Goal: Task Accomplishment & Management: Use online tool/utility

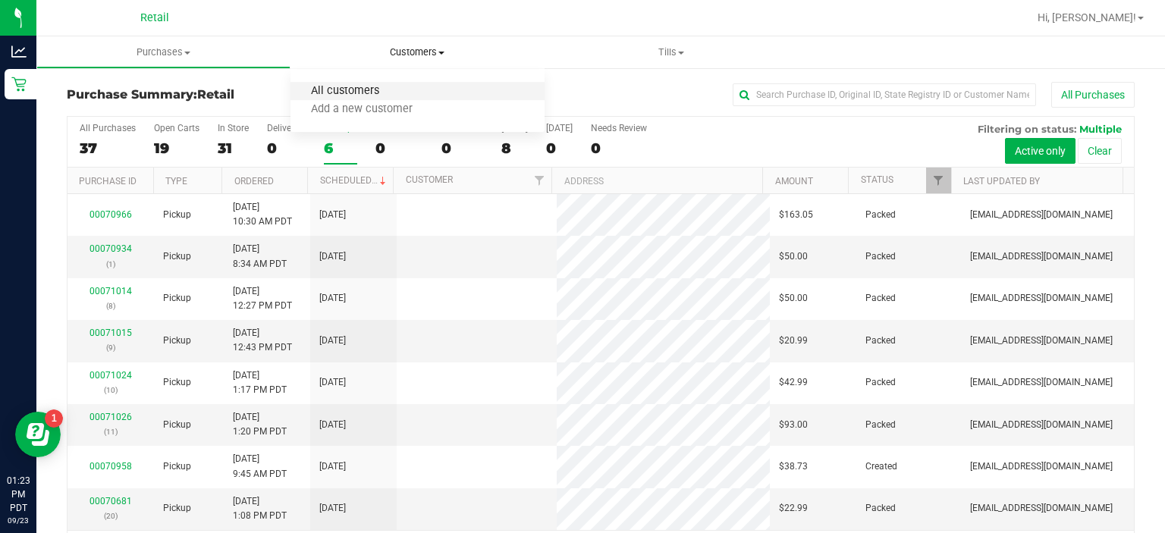
click at [347, 87] on span "All customers" at bounding box center [345, 91] width 109 height 13
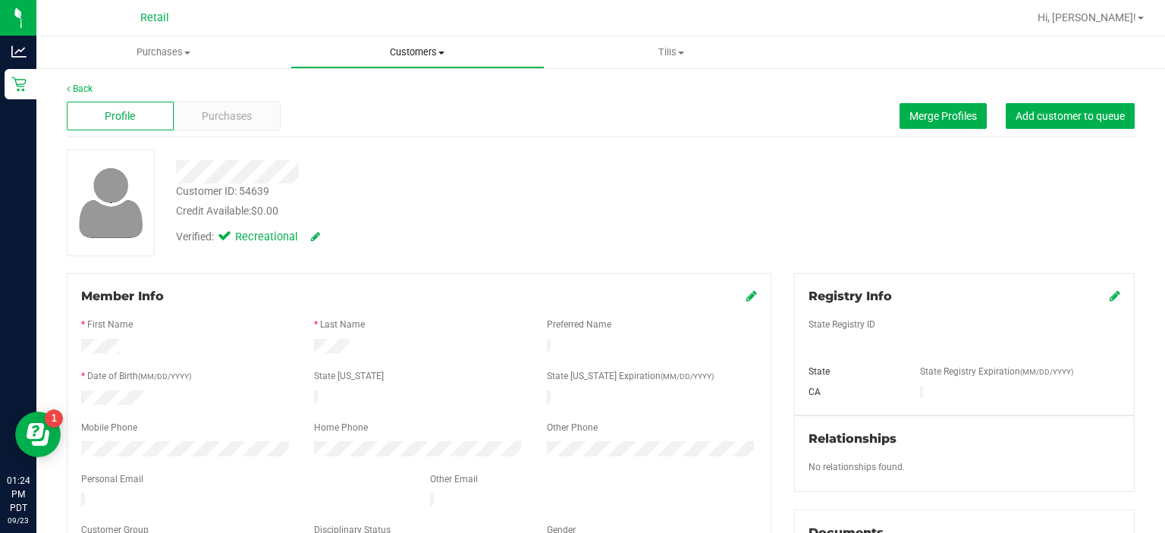
click at [437, 51] on span "Customers" at bounding box center [417, 53] width 253 height 14
click at [364, 91] on span "All customers" at bounding box center [345, 91] width 109 height 13
click at [937, 114] on span "Merge Profiles" at bounding box center [944, 116] width 68 height 12
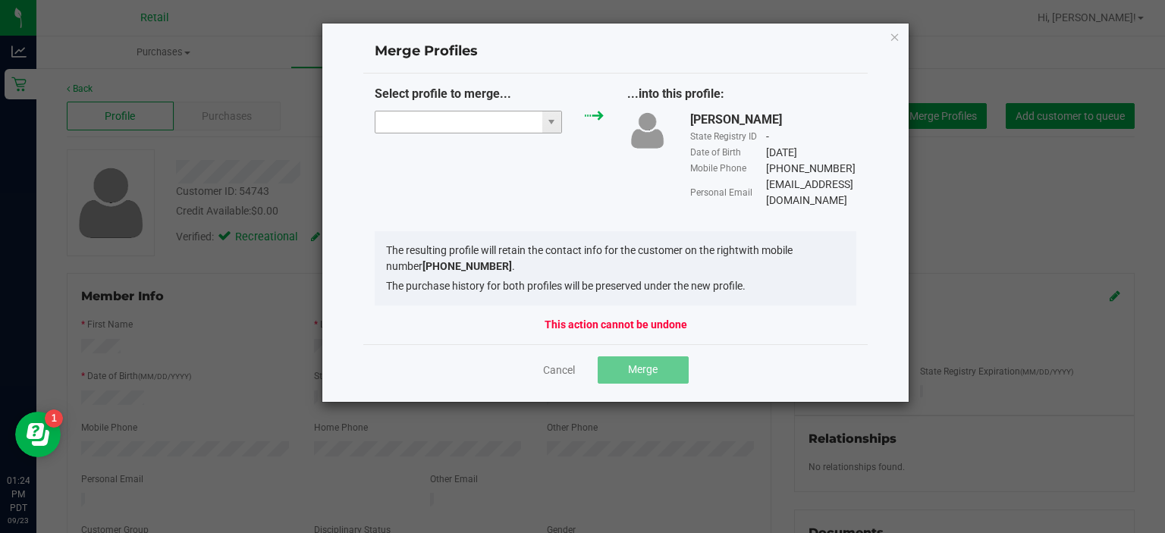
click at [418, 127] on input "NO DATA FOUND" at bounding box center [459, 122] width 167 height 21
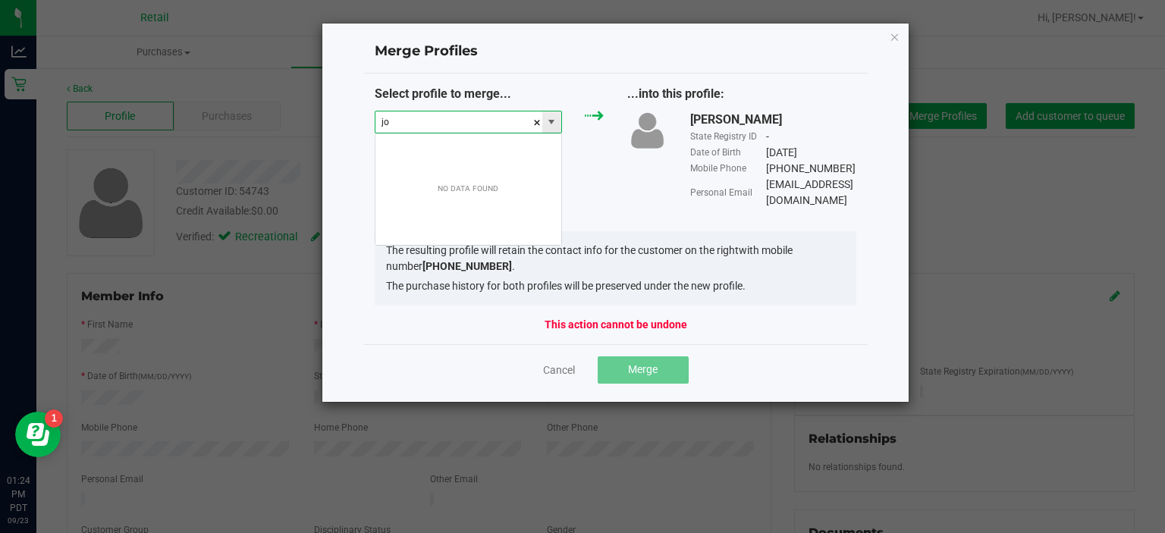
scroll to position [22, 188]
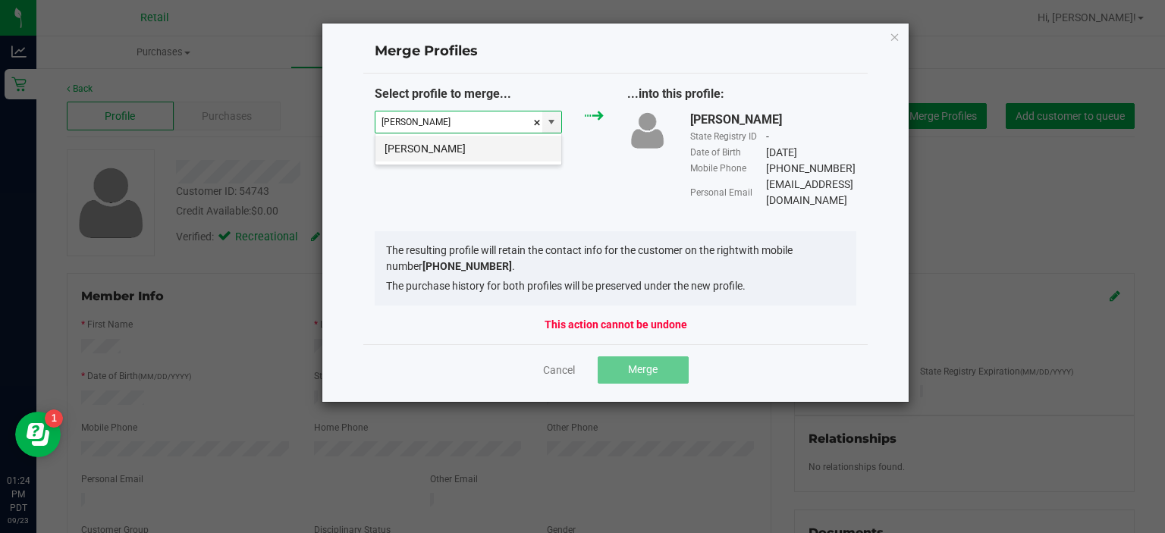
click at [435, 152] on li "[PERSON_NAME]" at bounding box center [469, 149] width 186 height 26
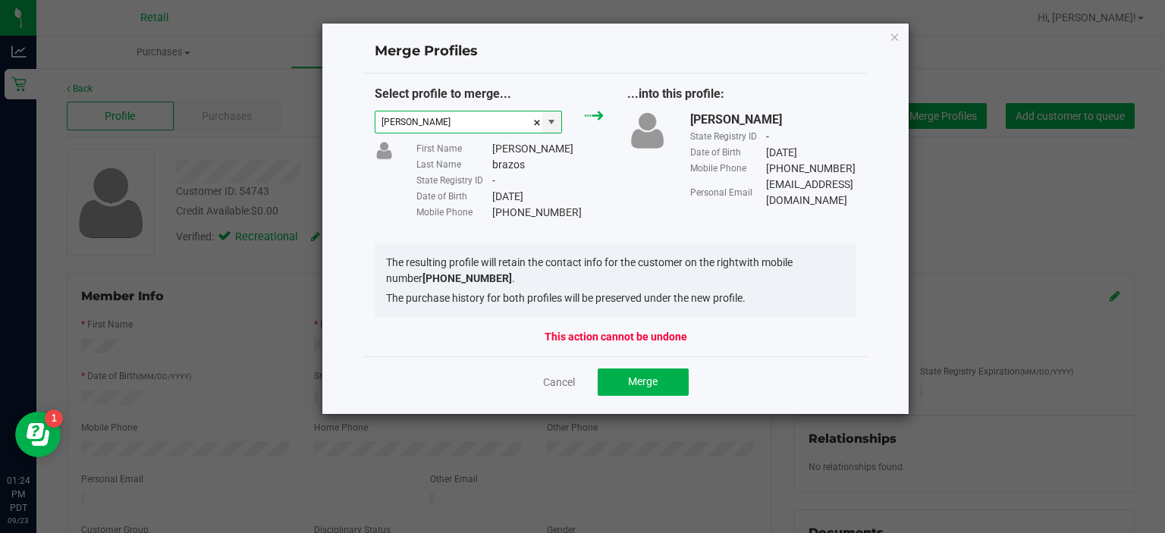
type input "[PERSON_NAME]"
click at [640, 385] on span "Merge" at bounding box center [643, 382] width 30 height 12
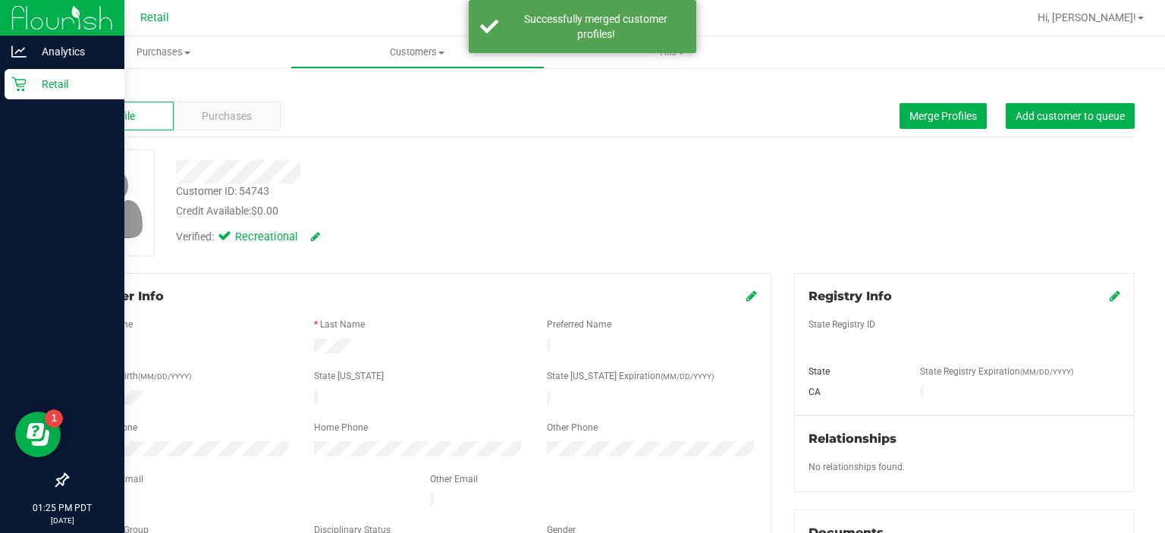
click at [3, 87] on link "Retail" at bounding box center [62, 85] width 124 height 33
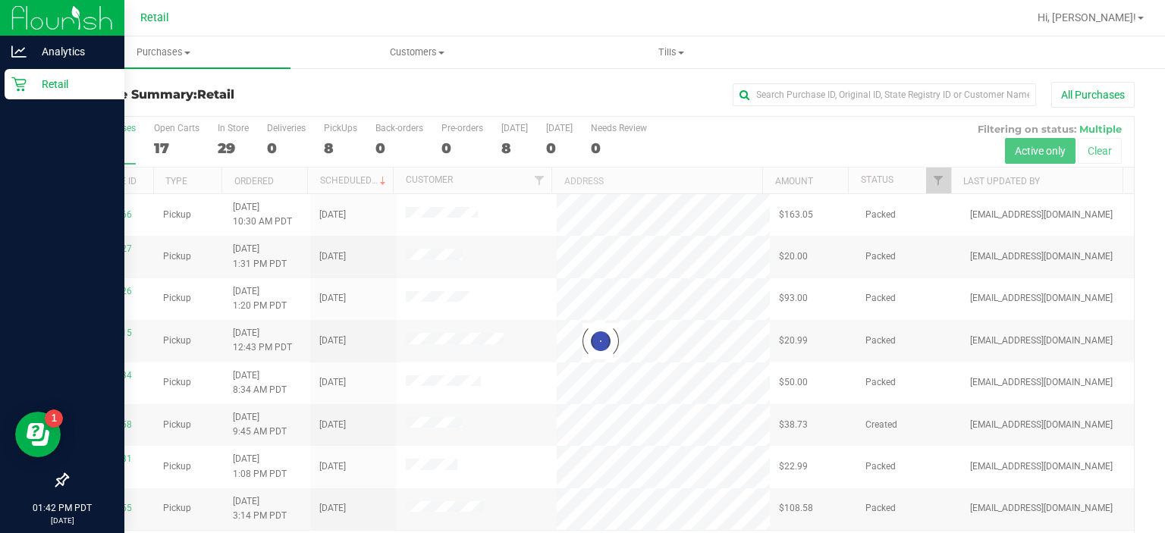
click at [20, 93] on div "Retail" at bounding box center [65, 84] width 120 height 30
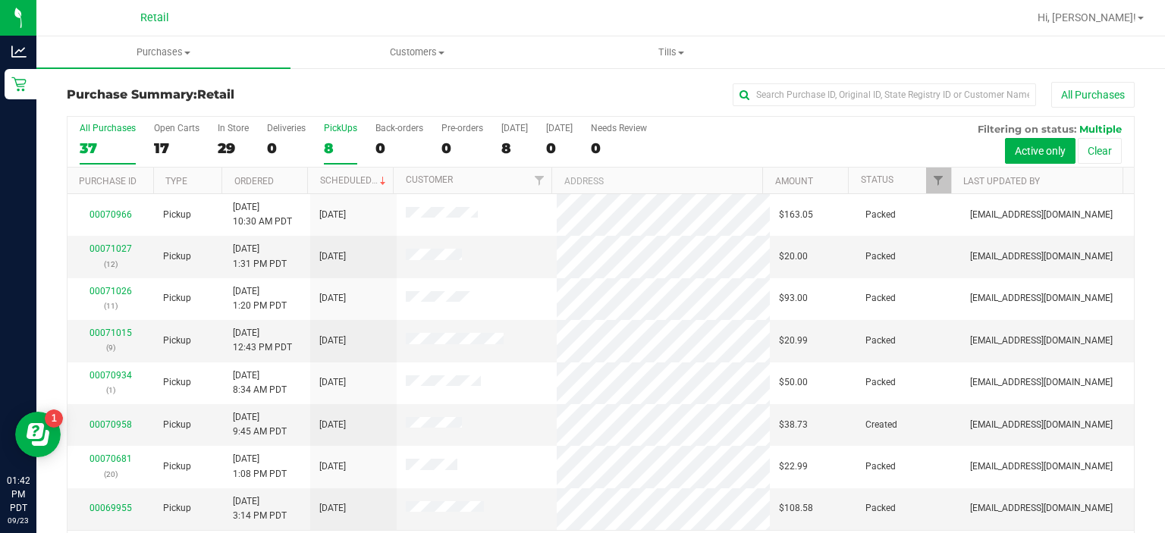
click at [347, 127] on div "PickUps" at bounding box center [340, 128] width 33 height 11
click at [0, 0] on input "PickUps 8" at bounding box center [0, 0] width 0 height 0
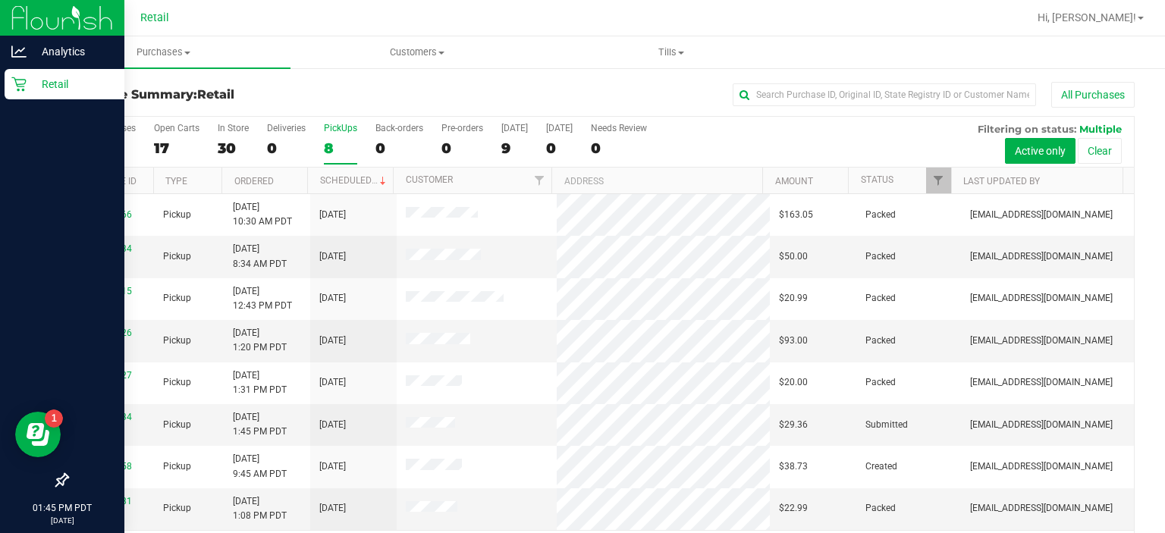
click at [0, 97] on link "Retail" at bounding box center [62, 85] width 124 height 33
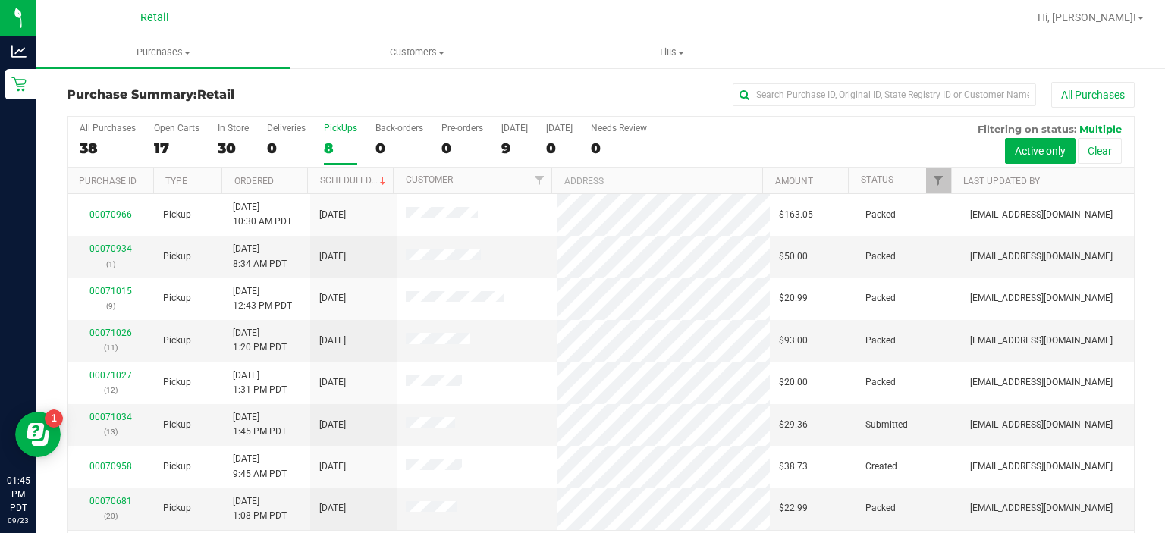
click at [340, 127] on div "PickUps" at bounding box center [340, 128] width 33 height 11
click at [0, 0] on input "PickUps 8" at bounding box center [0, 0] width 0 height 0
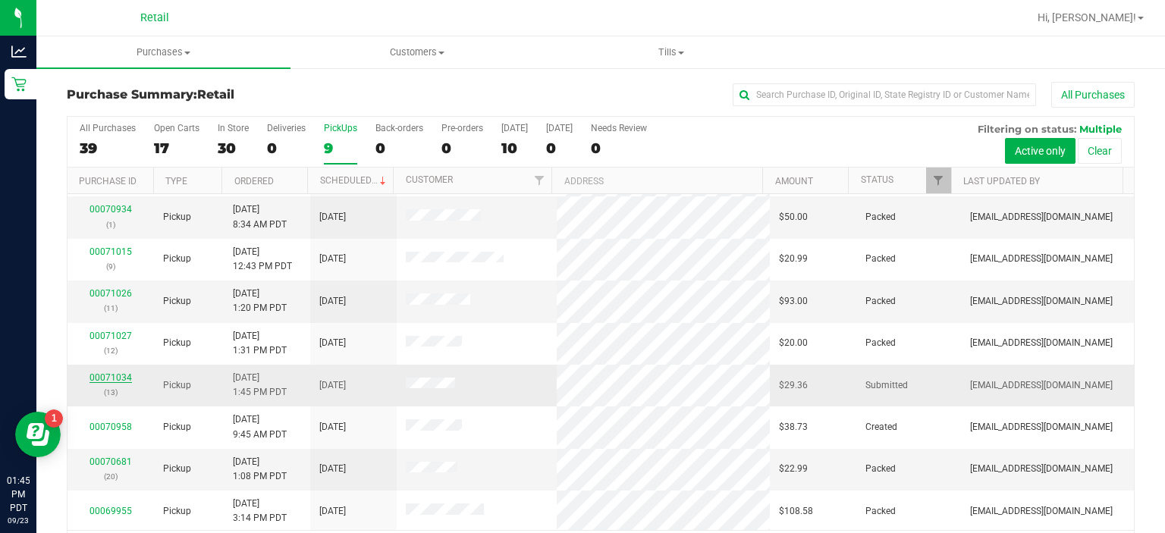
click at [123, 376] on link "00071034" at bounding box center [111, 378] width 42 height 11
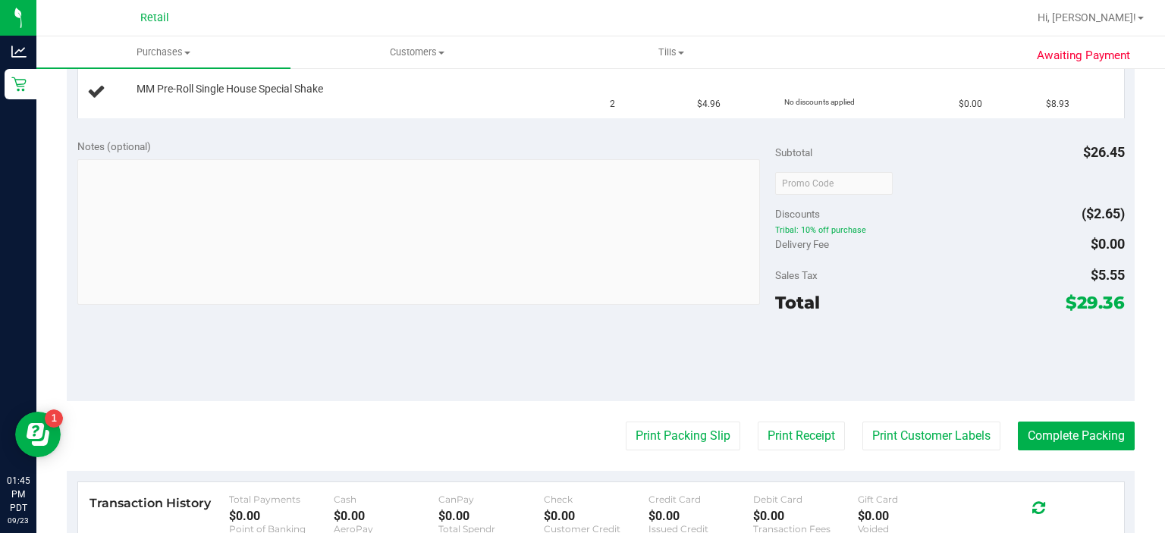
scroll to position [467, 0]
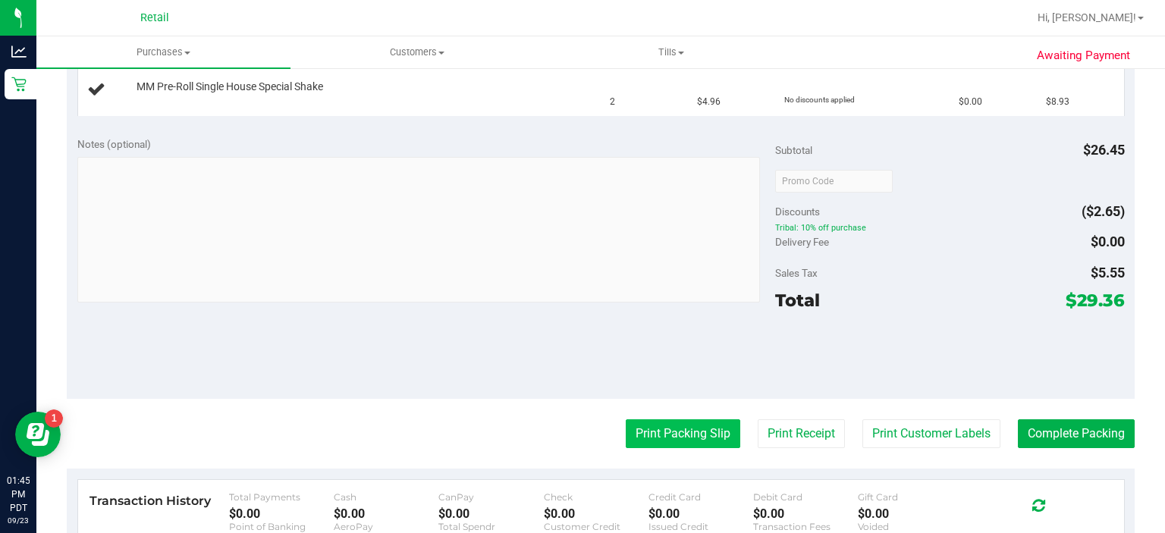
click at [656, 437] on button "Print Packing Slip" at bounding box center [683, 434] width 115 height 29
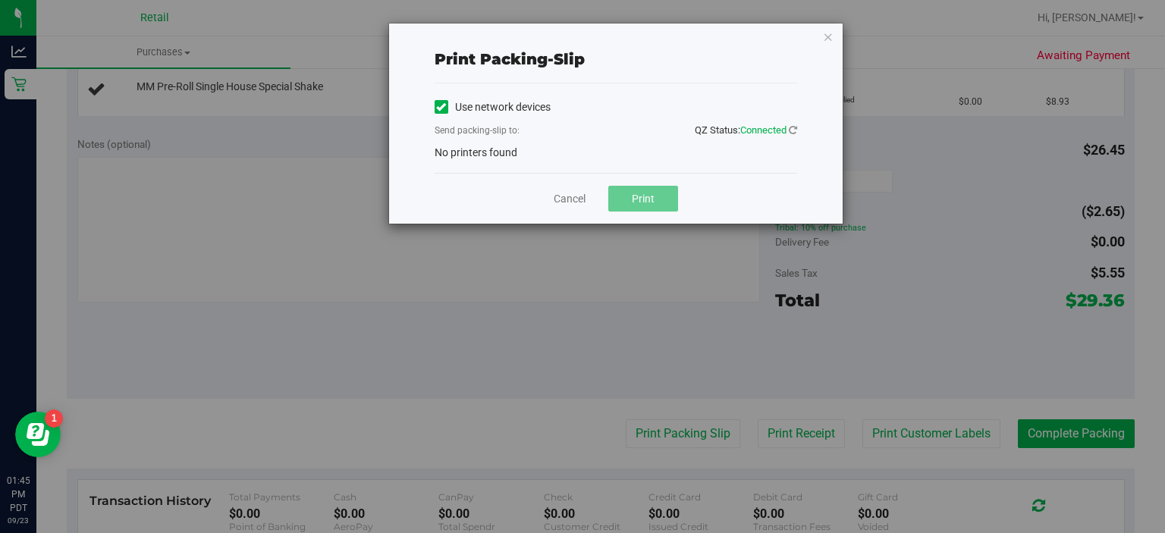
click at [443, 107] on icon at bounding box center [441, 107] width 10 height 0
click at [0, 0] on input "Use network devices" at bounding box center [0, 0] width 0 height 0
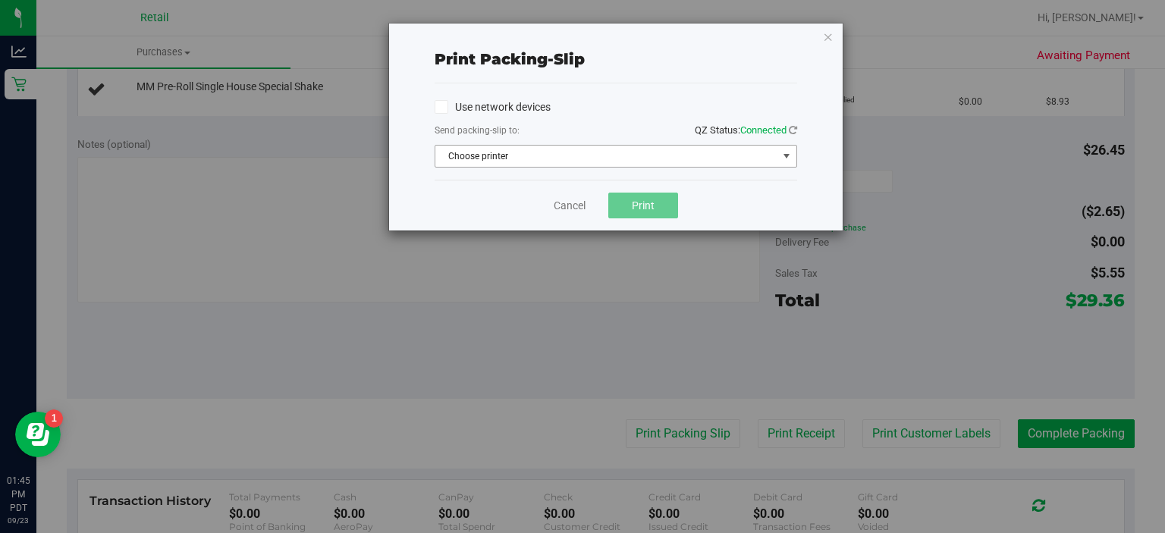
click at [789, 154] on span "select" at bounding box center [787, 156] width 12 height 12
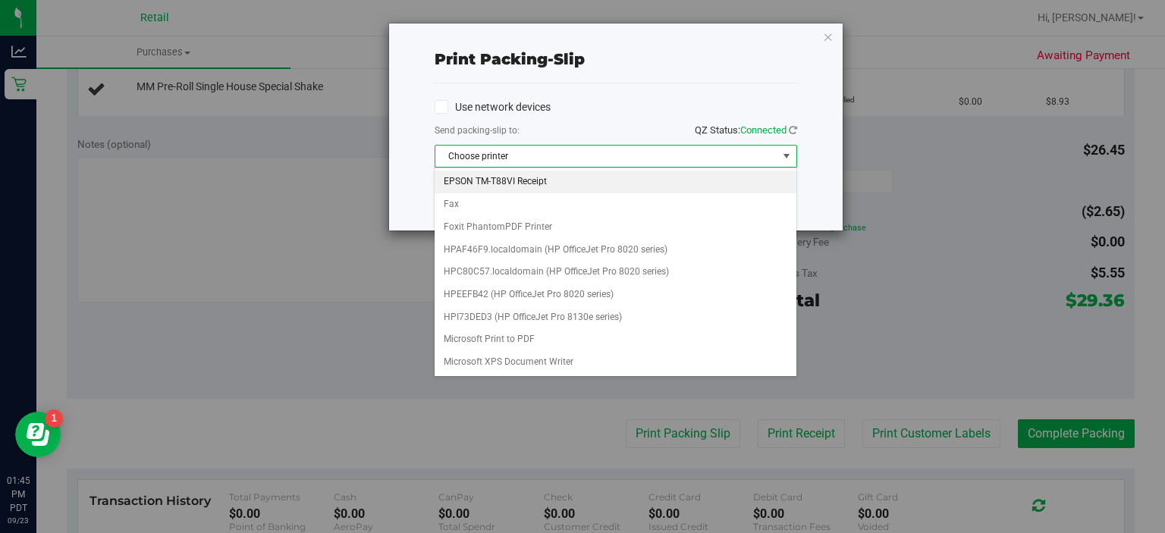
click at [498, 184] on li "EPSON TM-T88VI Receipt" at bounding box center [615, 182] width 361 height 23
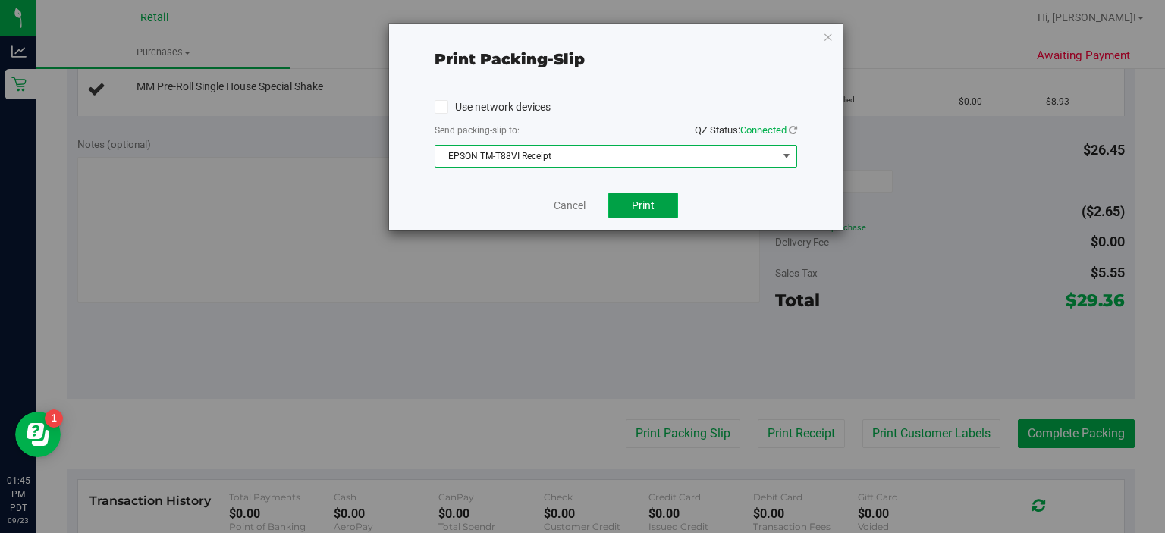
click at [646, 206] on span "Print" at bounding box center [643, 206] width 23 height 12
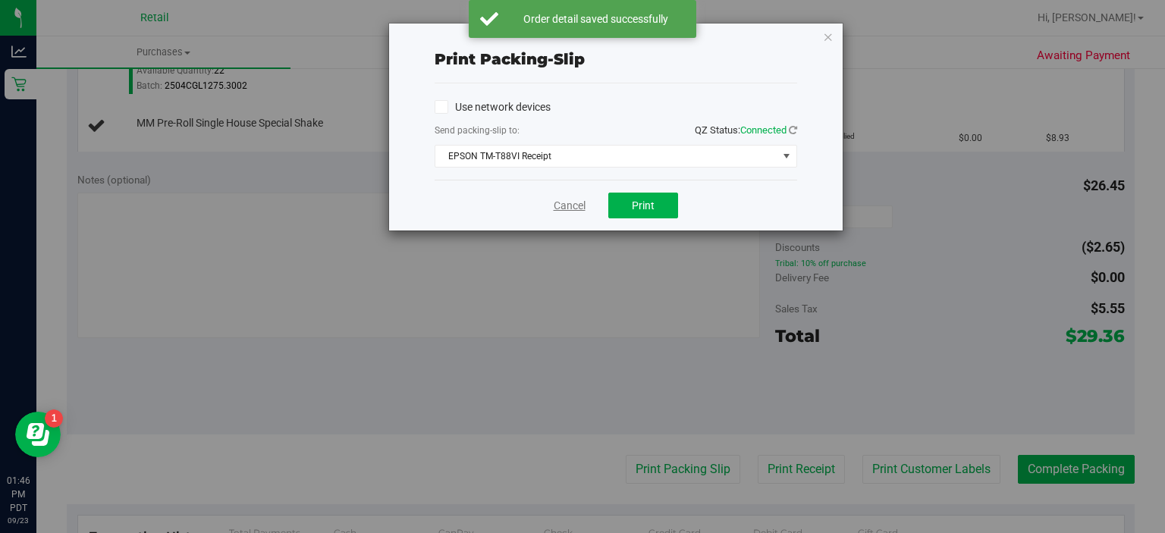
click at [577, 198] on link "Cancel" at bounding box center [570, 206] width 32 height 16
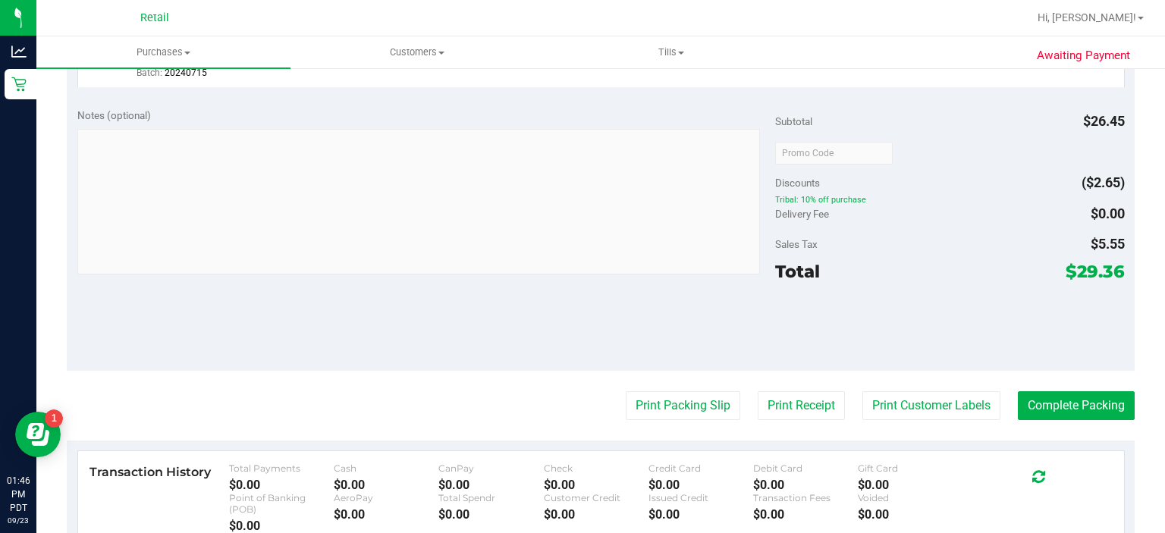
scroll to position [639, 0]
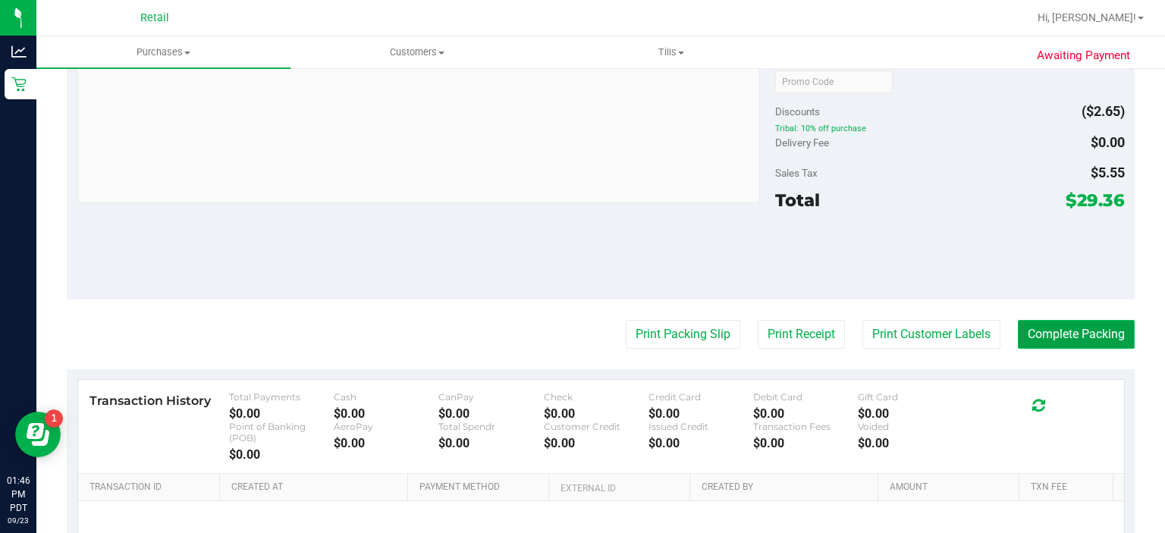
click at [1064, 338] on button "Complete Packing" at bounding box center [1076, 334] width 117 height 29
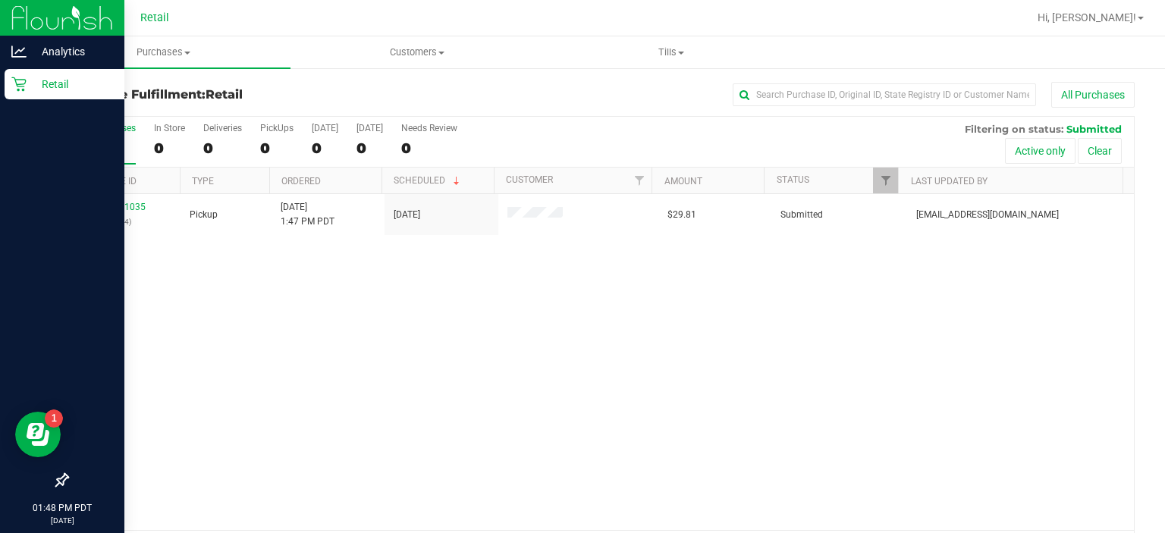
click at [24, 91] on icon at bounding box center [18, 84] width 15 height 15
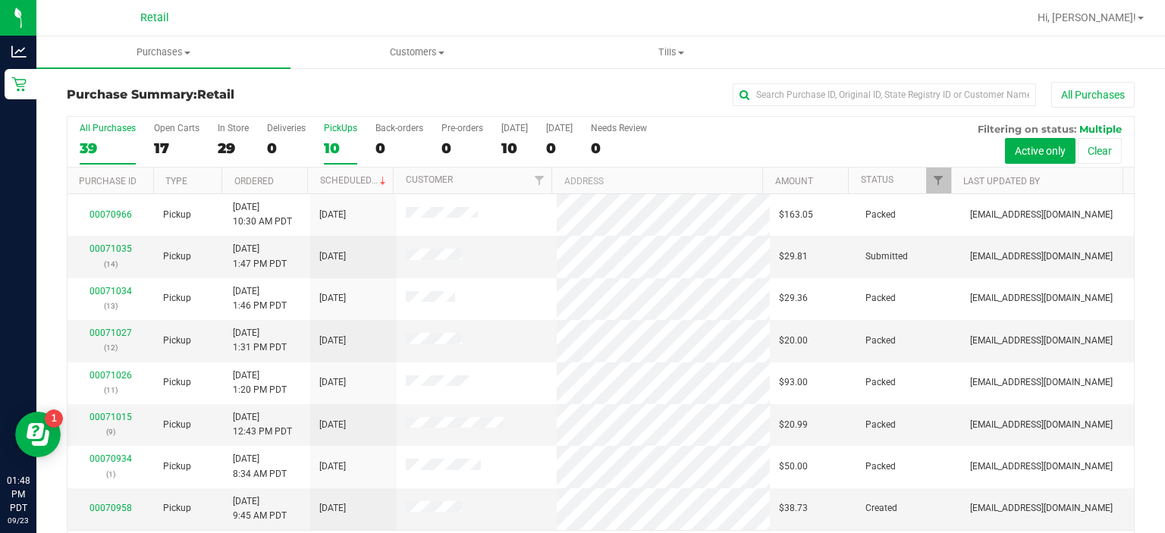
click at [341, 130] on div "PickUps" at bounding box center [340, 128] width 33 height 11
click at [0, 0] on input "PickUps 10" at bounding box center [0, 0] width 0 height 0
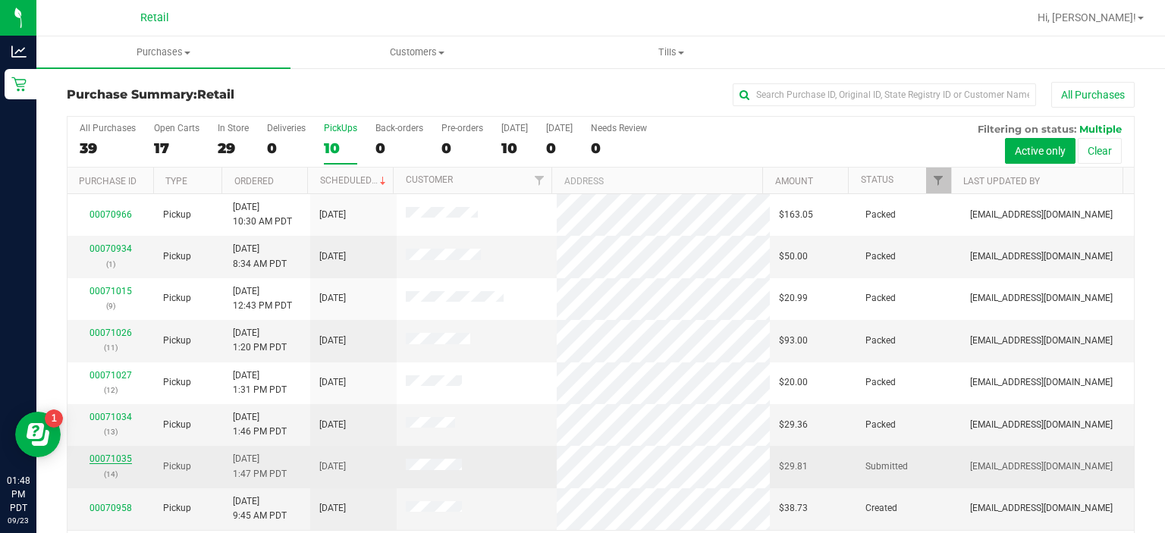
click at [116, 454] on link "00071035" at bounding box center [111, 459] width 42 height 11
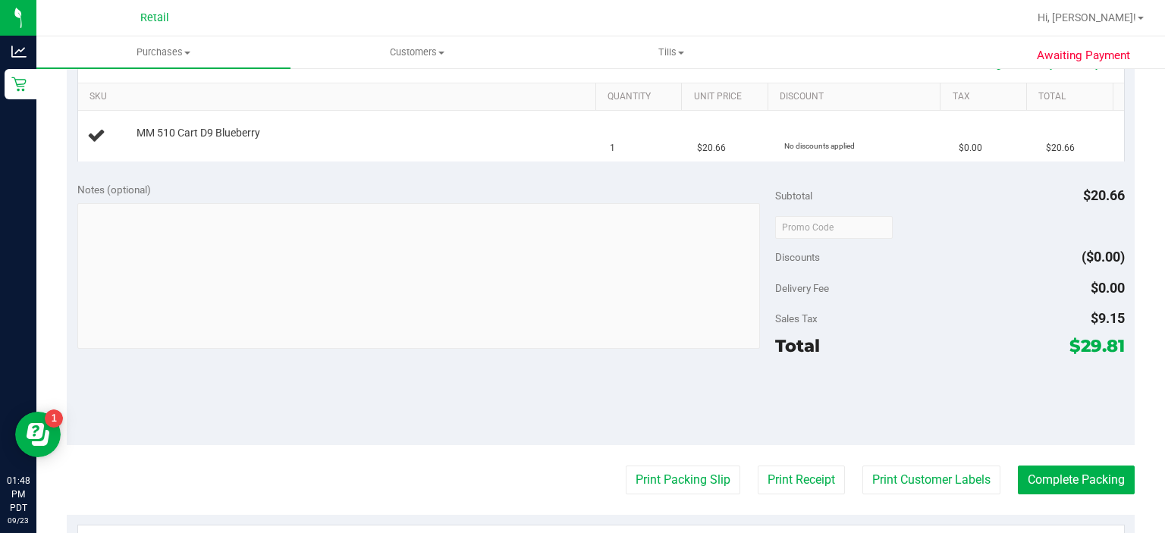
scroll to position [373, 0]
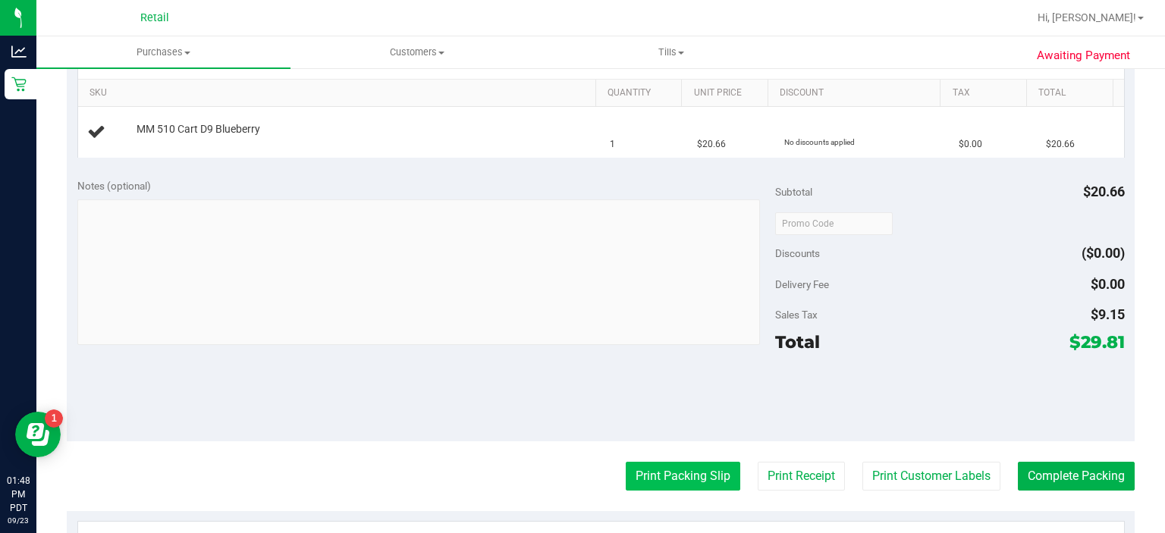
click at [640, 481] on button "Print Packing Slip" at bounding box center [683, 476] width 115 height 29
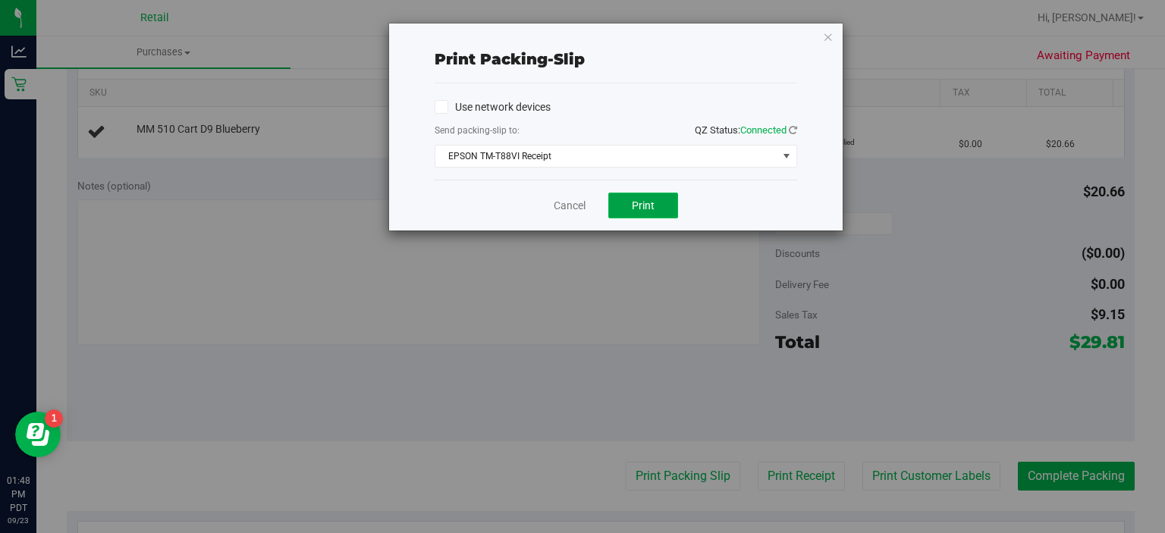
click at [646, 208] on span "Print" at bounding box center [643, 206] width 23 height 12
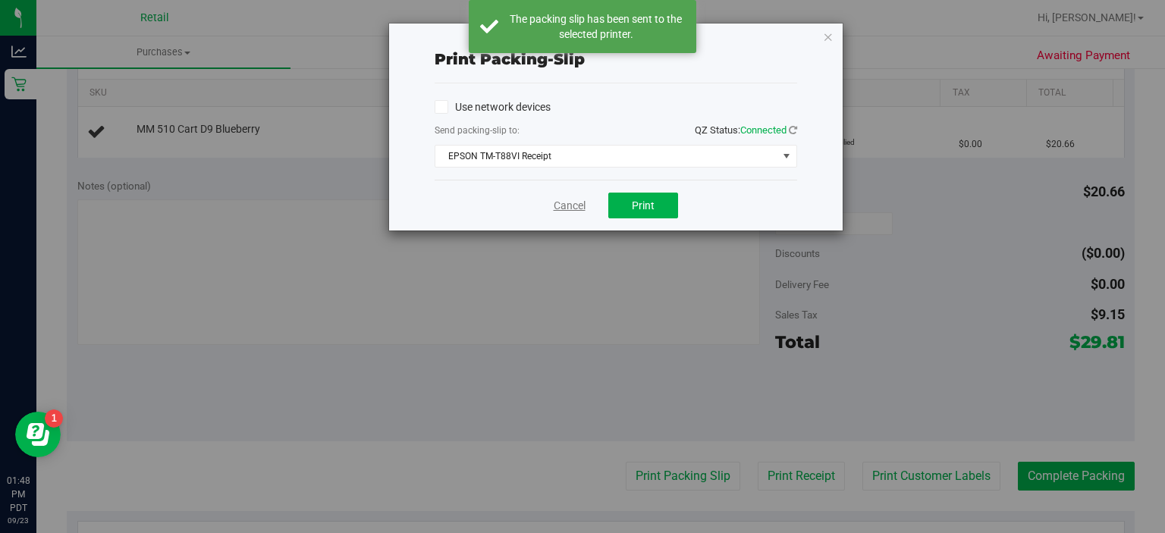
click at [564, 199] on link "Cancel" at bounding box center [570, 206] width 32 height 16
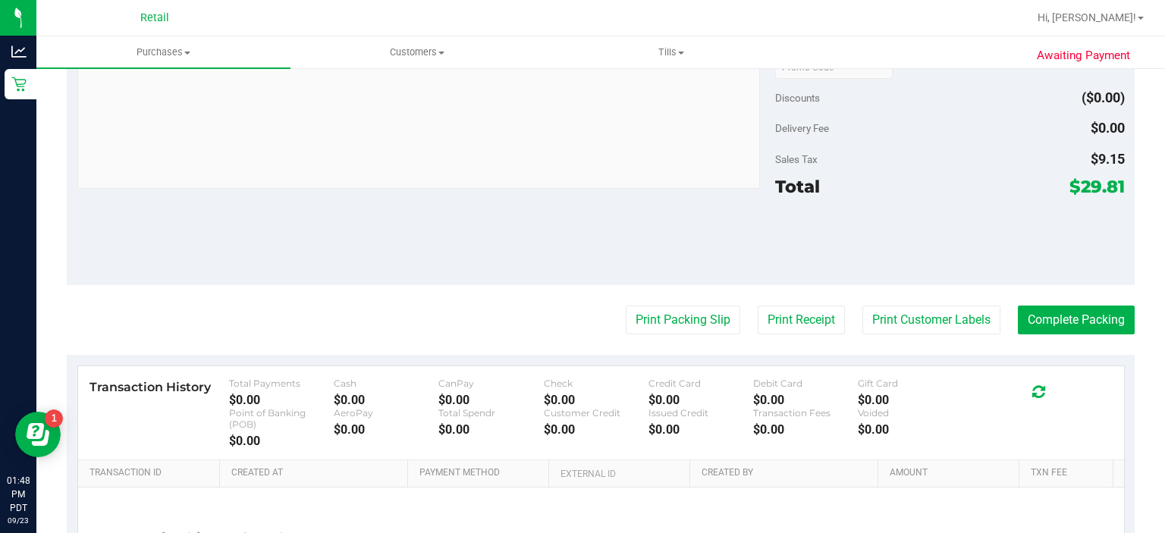
scroll to position [573, 0]
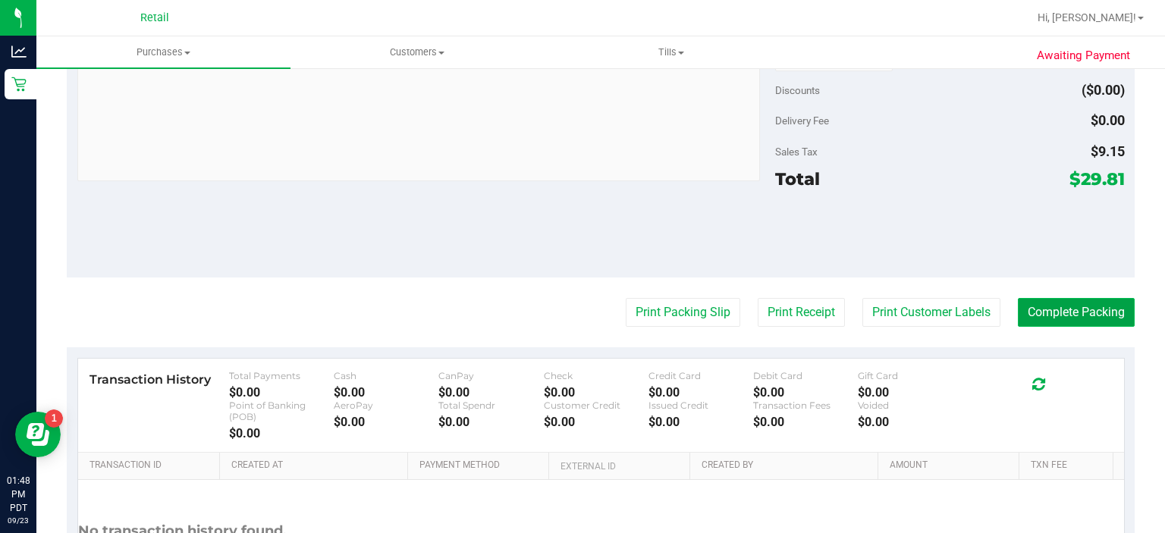
click at [1045, 305] on button "Complete Packing" at bounding box center [1076, 312] width 117 height 29
